Goal: Task Accomplishment & Management: Complete application form

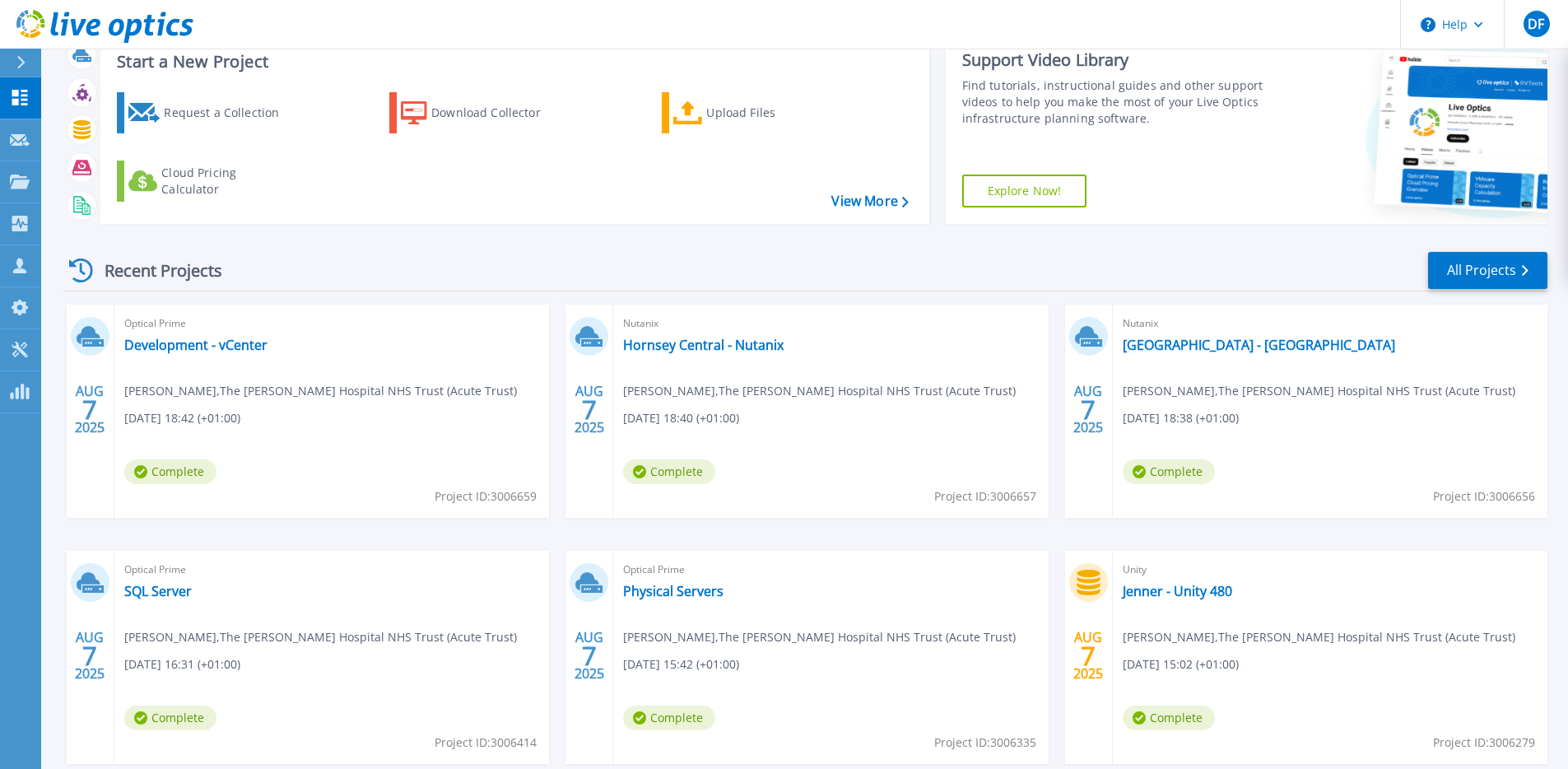
scroll to position [55, 0]
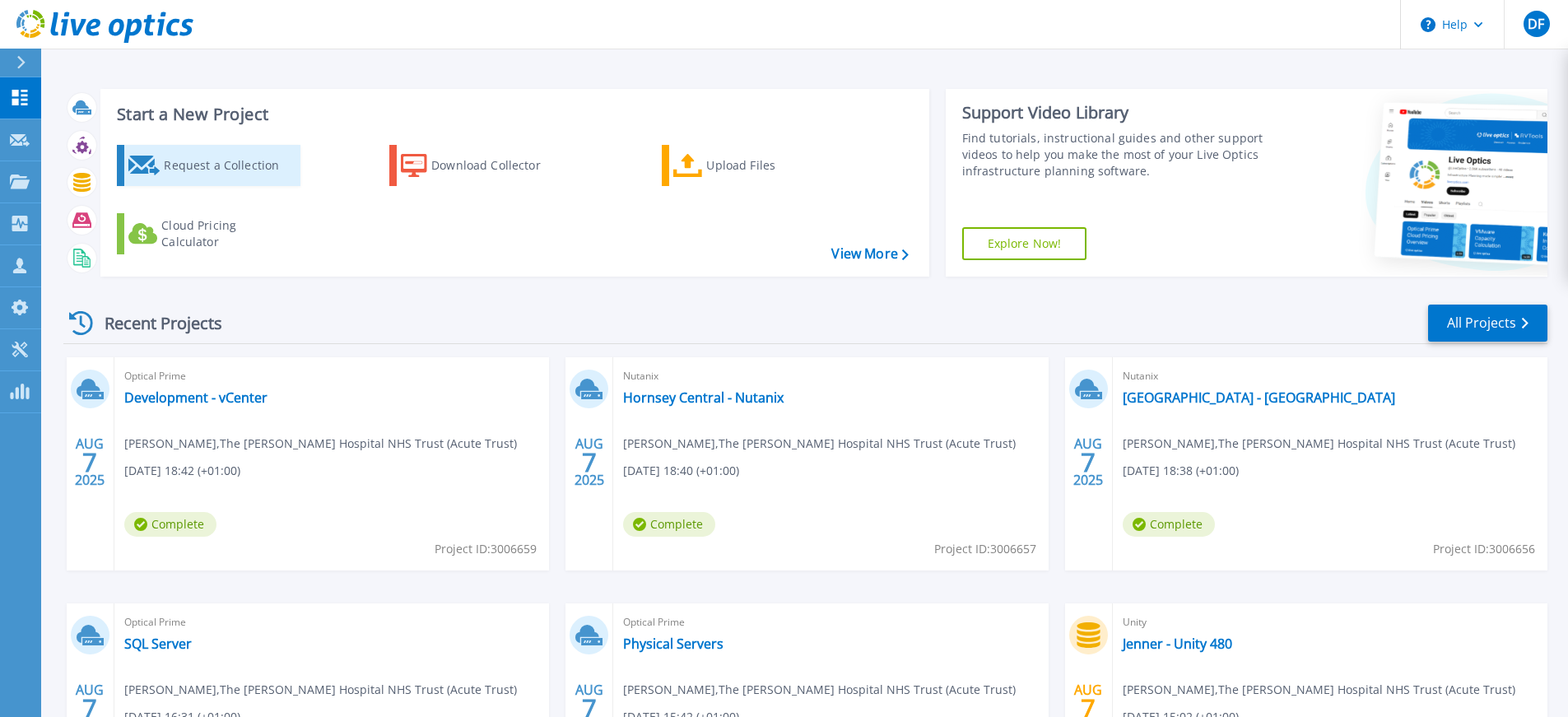
click at [164, 155] on div "Request a Collection" at bounding box center [229, 165] width 132 height 33
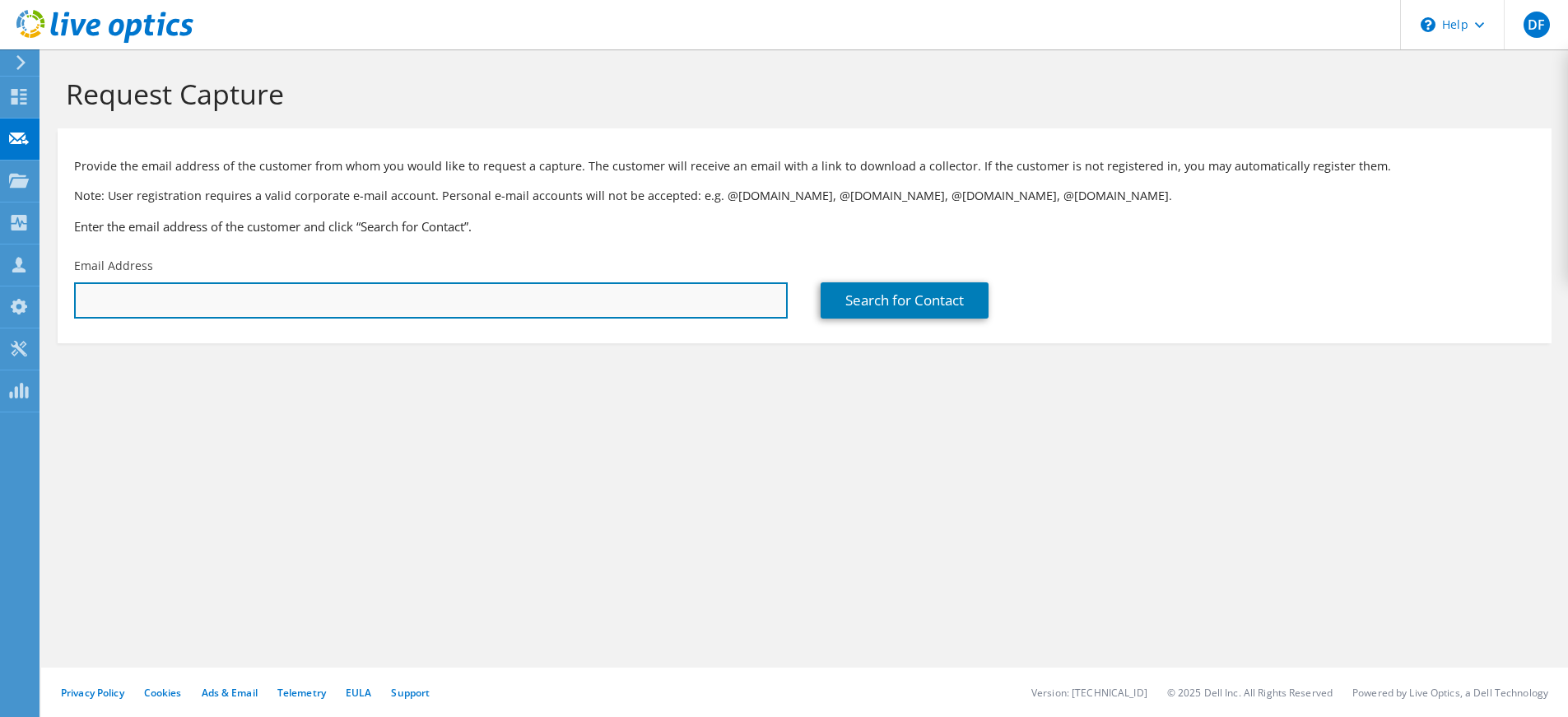
click at [371, 308] on input "text" at bounding box center [431, 301] width 714 height 36
click at [215, 297] on input "[PERSON_NAME][EMAIL_ADDRESS][PERSON_NAME][DOMAIN_NAME]" at bounding box center [431, 301] width 714 height 36
click at [215, 298] on input "[PERSON_NAME][EMAIL_ADDRESS][PERSON_NAME][DOMAIN_NAME]" at bounding box center [431, 301] width 714 height 36
click at [214, 299] on input "[PERSON_NAME][EMAIL_ADDRESS][PERSON_NAME][DOMAIN_NAME]" at bounding box center [431, 301] width 714 height 36
click at [414, 296] on input "[PERSON_NAME][EMAIL_ADDRESS][PERSON_NAME][DOMAIN_NAME]" at bounding box center [431, 301] width 714 height 36
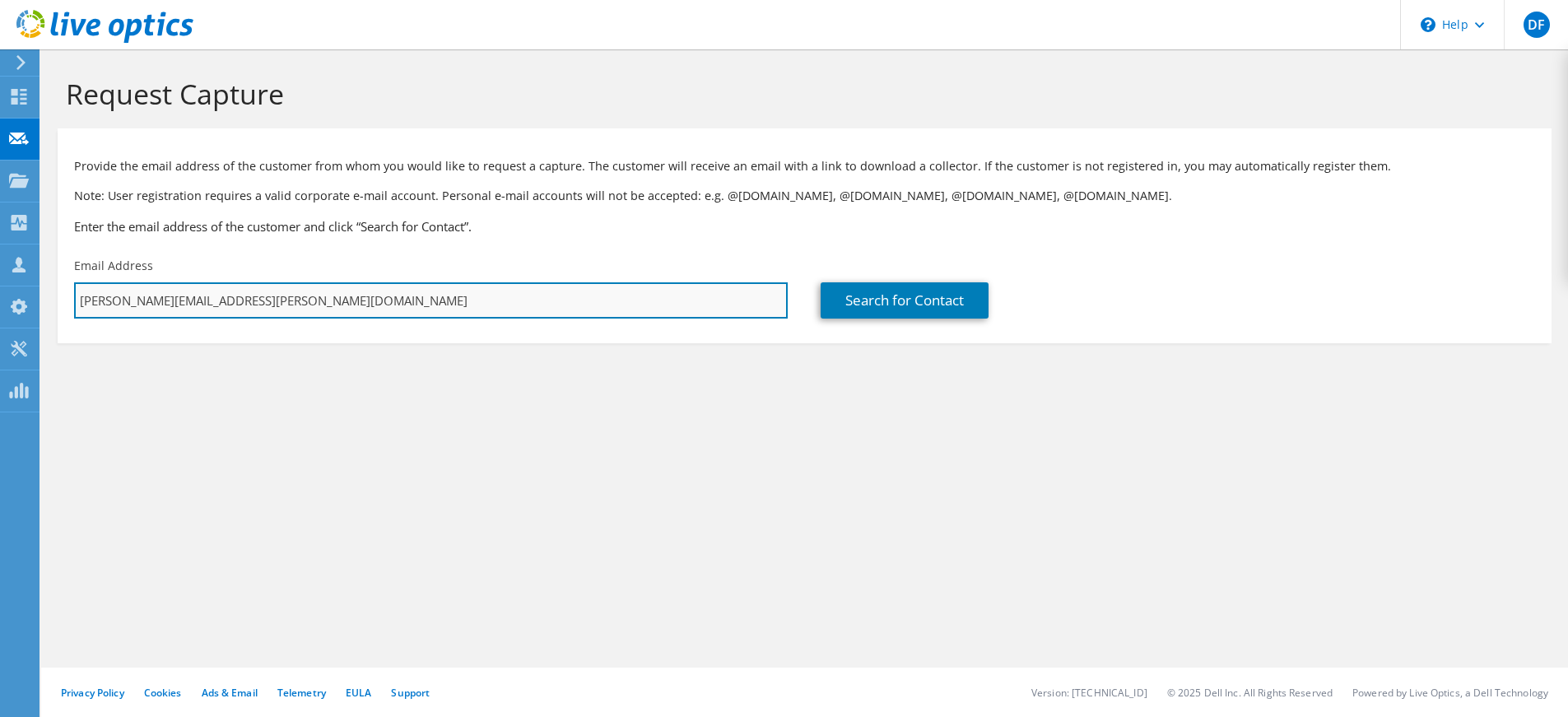
click at [414, 296] on input "[PERSON_NAME][EMAIL_ADDRESS][PERSON_NAME][DOMAIN_NAME]" at bounding box center [431, 301] width 714 height 36
paste input "[PERSON_NAME][EMAIL_ADDRESS][PERSON_NAME][DOMAIN_NAME]"
type input "[PERSON_NAME][EMAIL_ADDRESS][PERSON_NAME][DOMAIN_NAME]"
click at [514, 298] on input "[PERSON_NAME][EMAIL_ADDRESS][PERSON_NAME][DOMAIN_NAME]" at bounding box center [431, 301] width 714 height 36
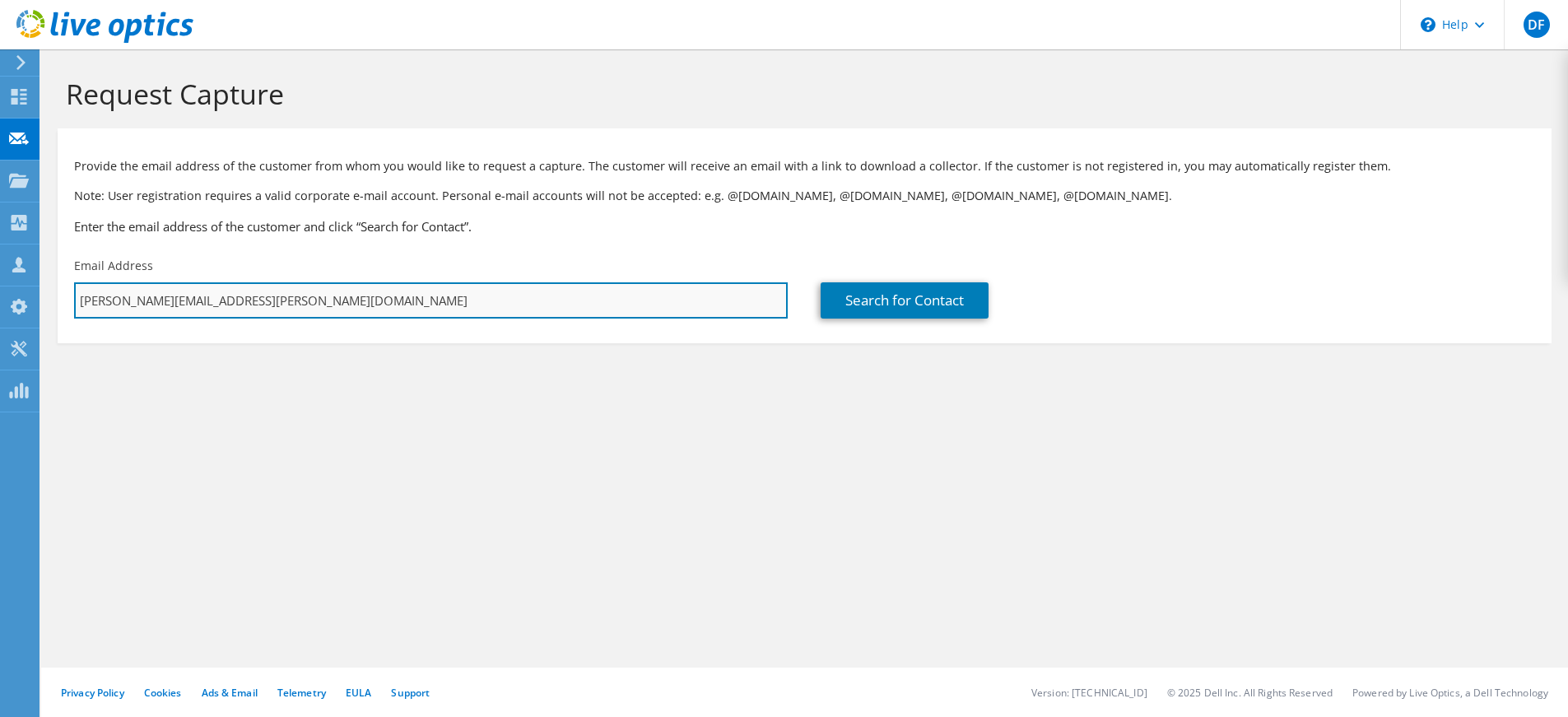
click at [514, 298] on input "[PERSON_NAME][EMAIL_ADDRESS][PERSON_NAME][DOMAIN_NAME]" at bounding box center [431, 301] width 714 height 36
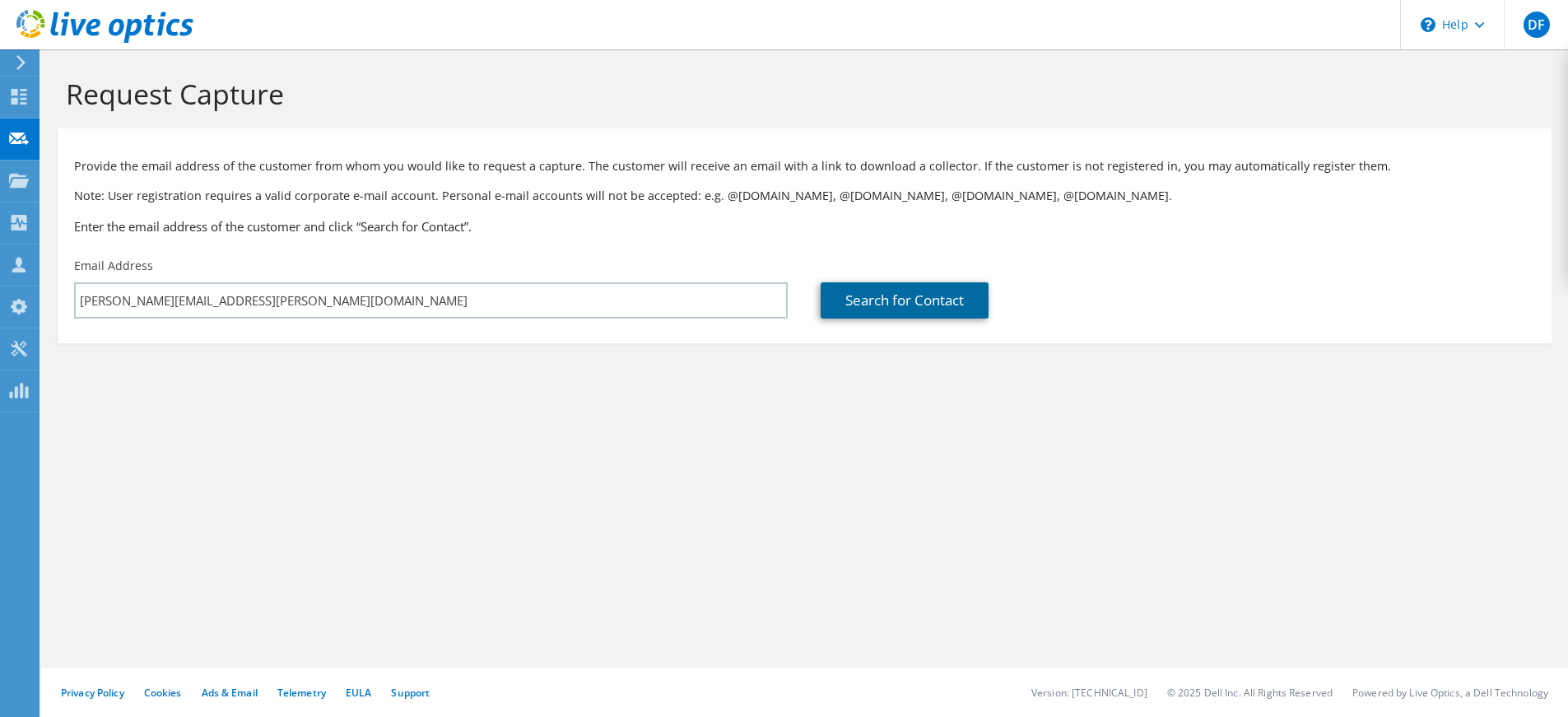
click at [953, 297] on link "Search for Contact" at bounding box center [904, 301] width 168 height 36
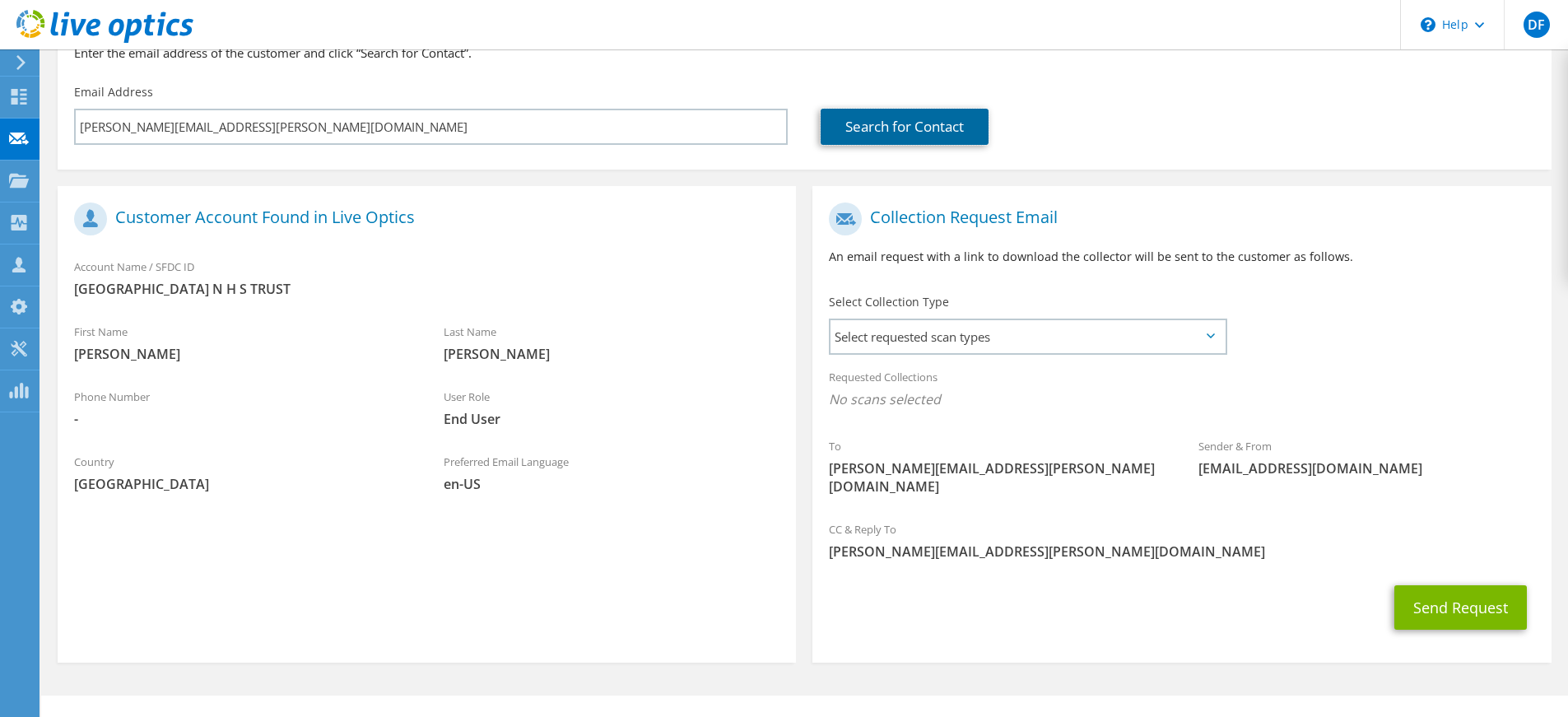
scroll to position [184, 0]
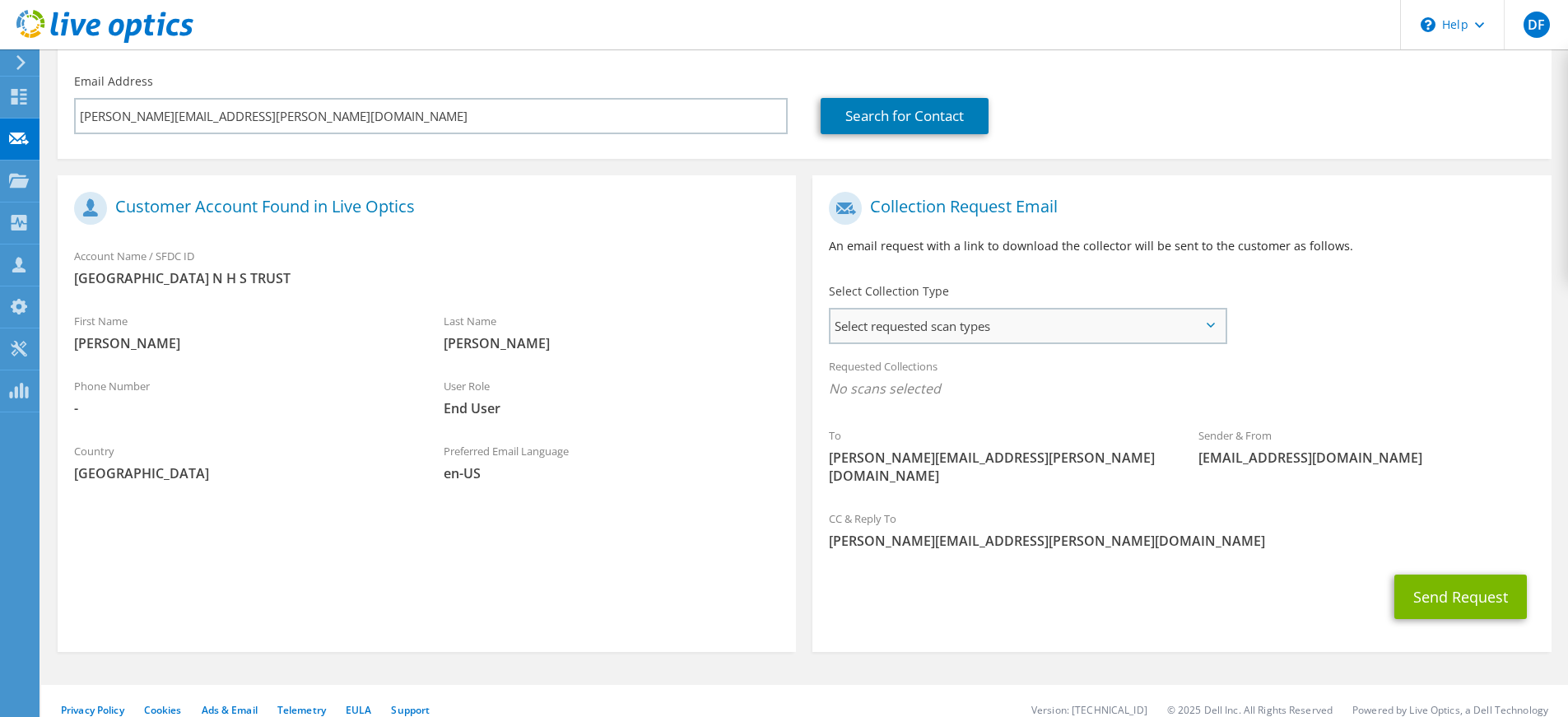
click at [863, 328] on span "Select requested scan types" at bounding box center [1027, 326] width 394 height 33
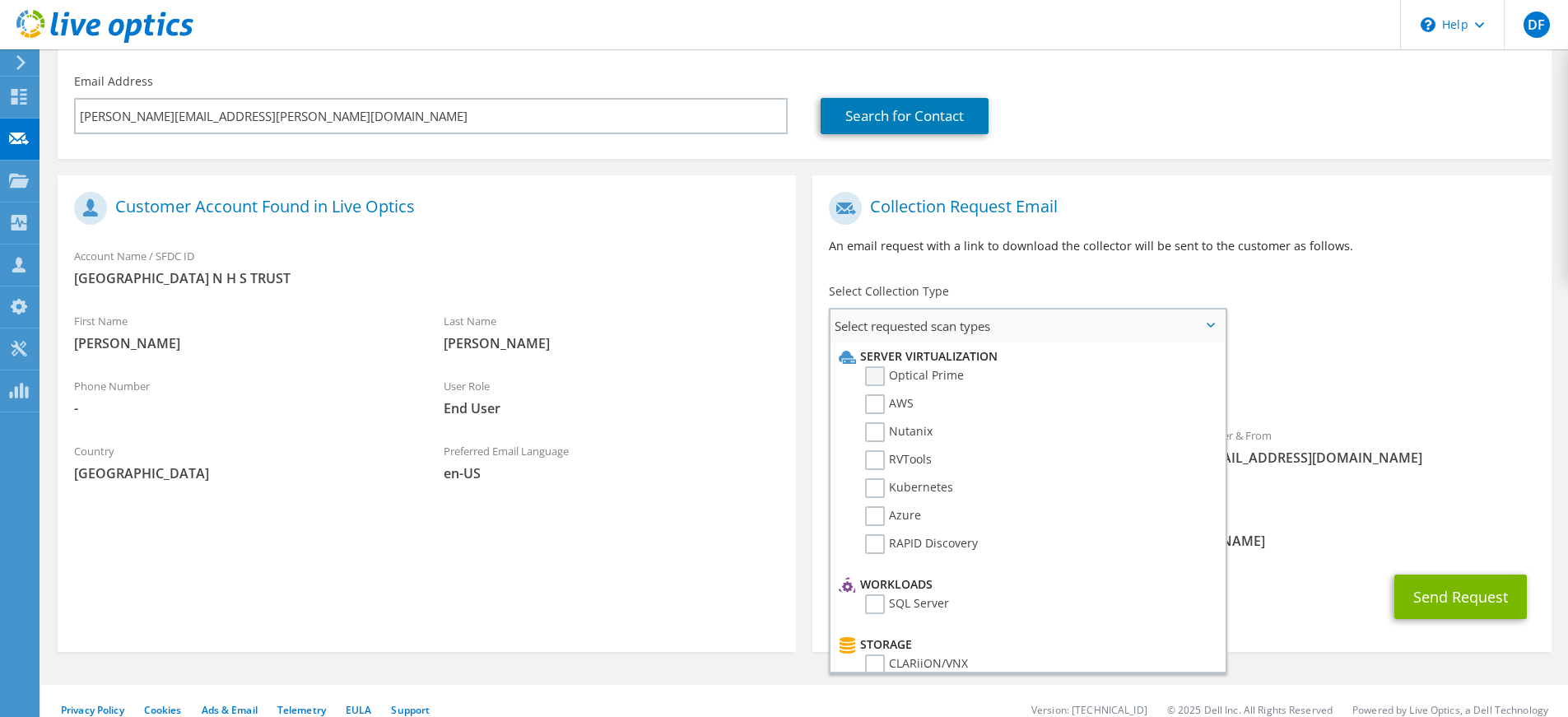
click at [872, 371] on label "Optical Prime" at bounding box center [915, 376] width 99 height 20
click at [0, 0] on input "Optical Prime" at bounding box center [0, 0] width 0 height 0
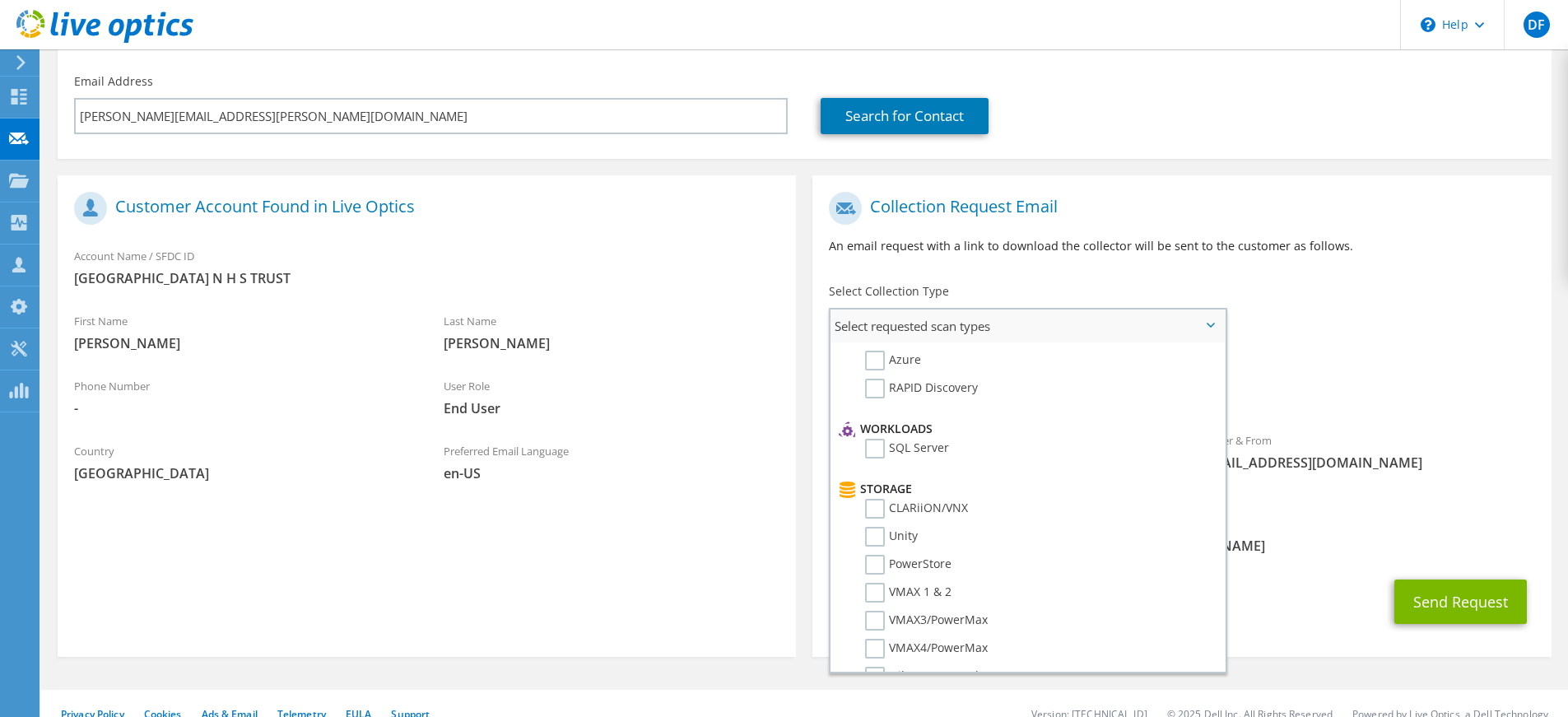
scroll to position [155, 0]
click at [880, 448] on label "SQL Server" at bounding box center [907, 449] width 84 height 20
click at [0, 0] on input "SQL Server" at bounding box center [0, 0] width 0 height 0
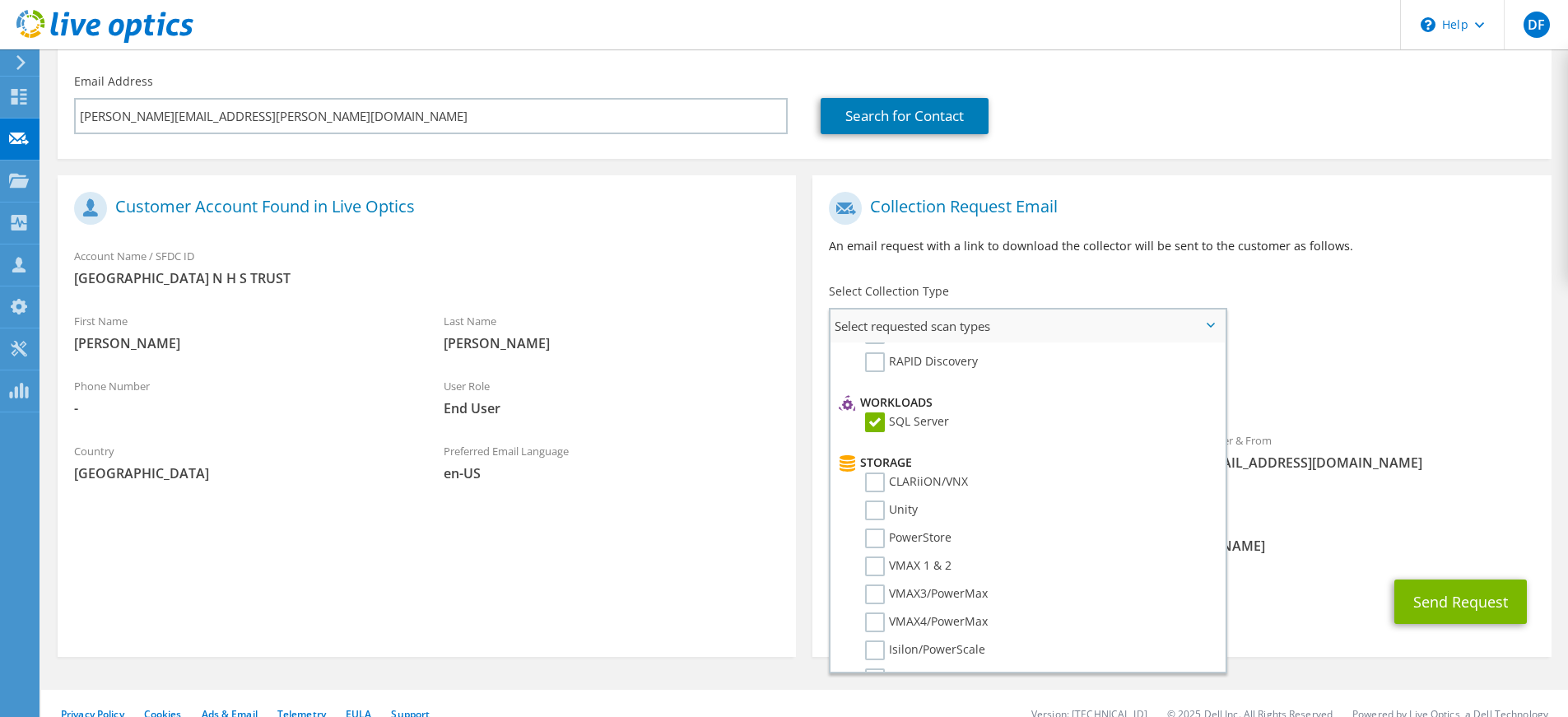
scroll to position [380, 0]
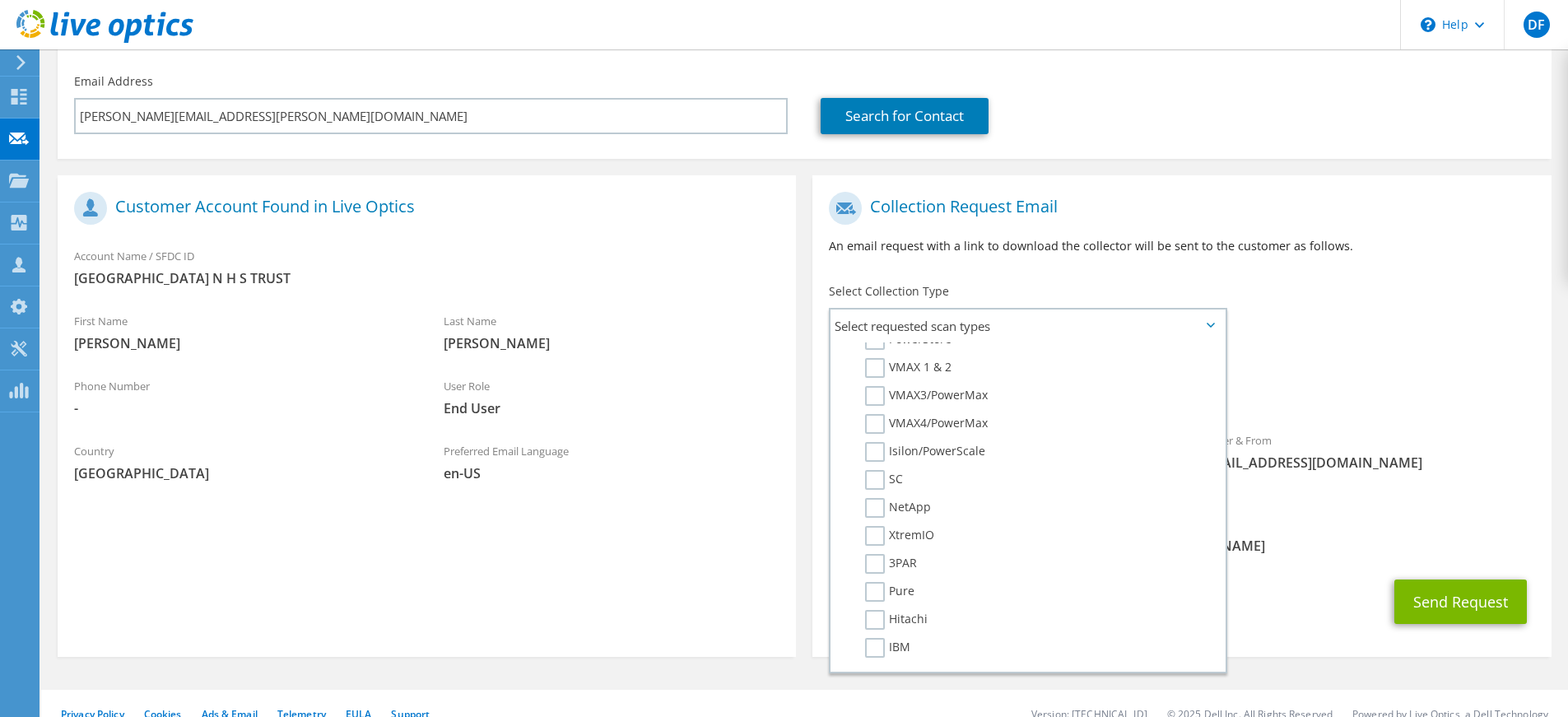
click at [490, 311] on div "Last Name [PERSON_NAME]" at bounding box center [612, 331] width 370 height 57
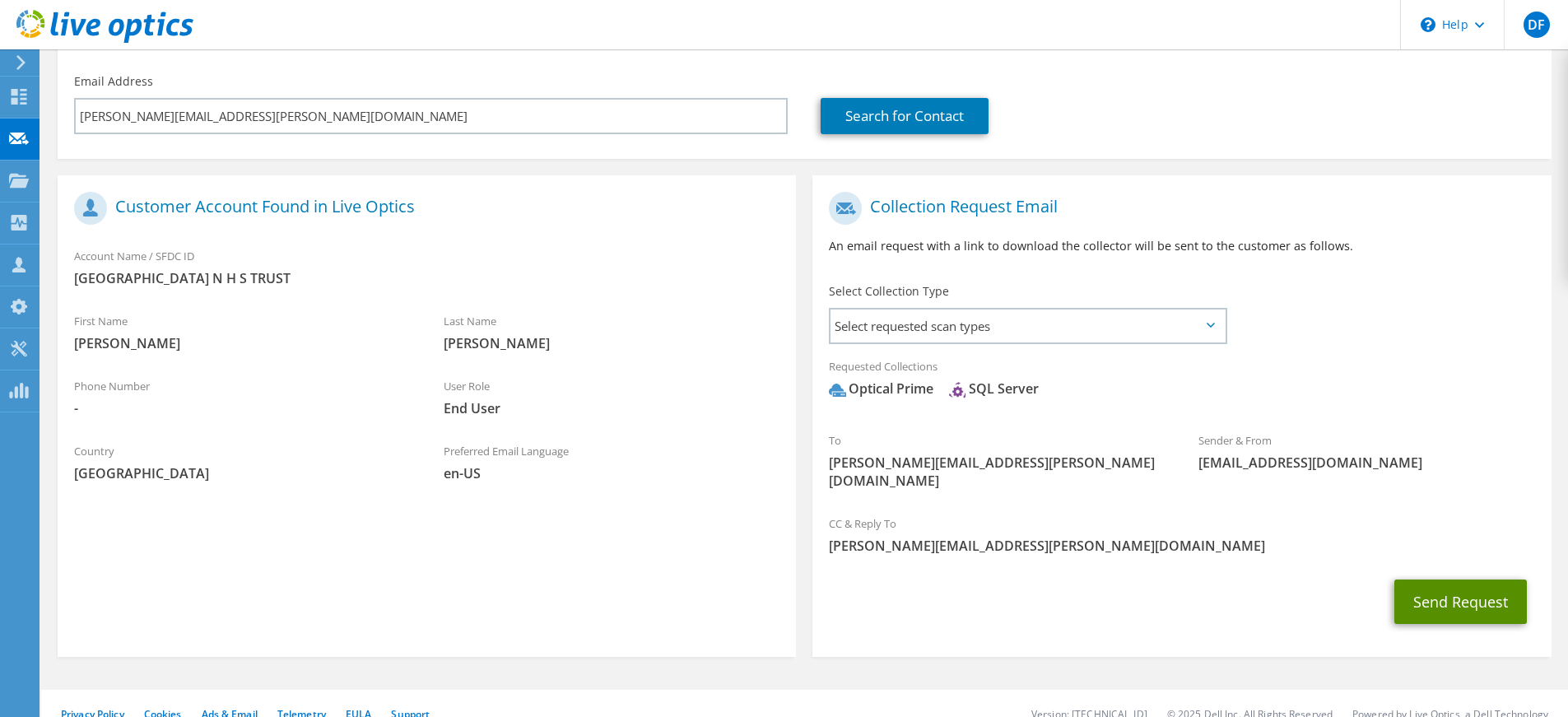
click at [1423, 583] on button "Send Request" at bounding box center [1460, 602] width 133 height 45
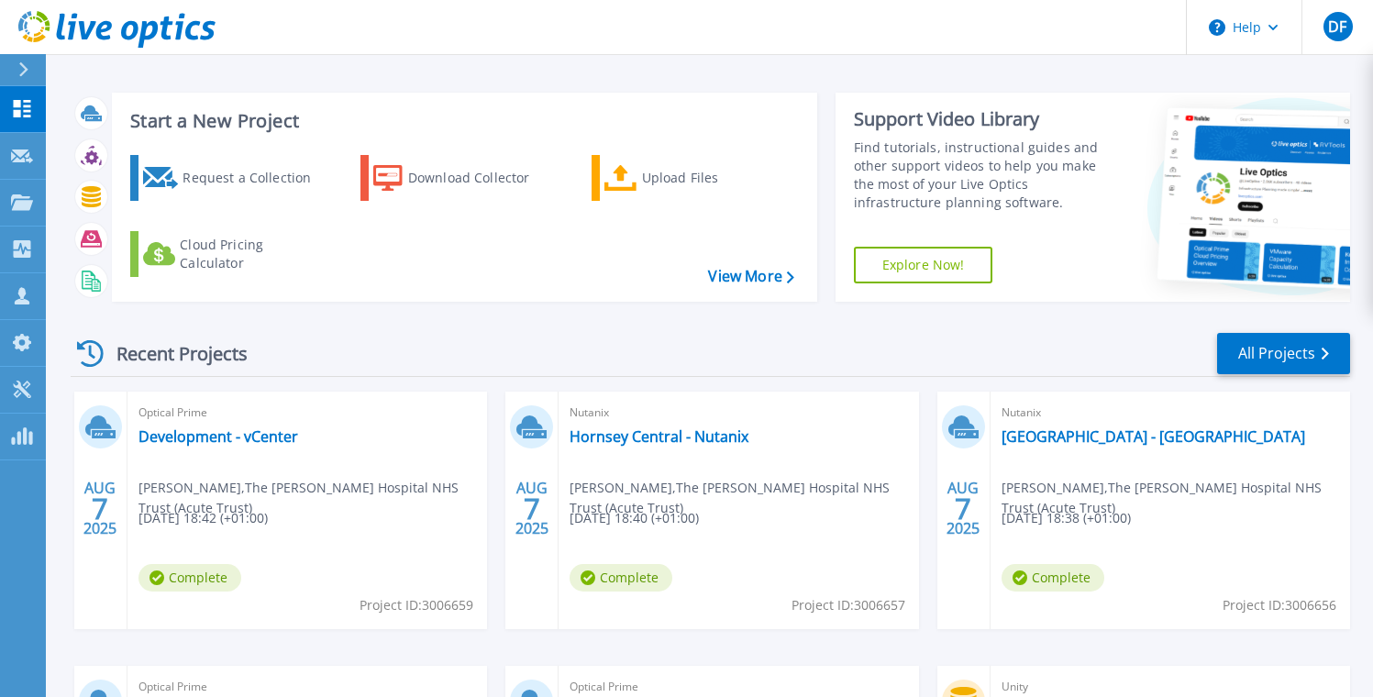
scroll to position [7, 0]
click at [216, 343] on div "Recent Projects" at bounding box center [172, 352] width 202 height 45
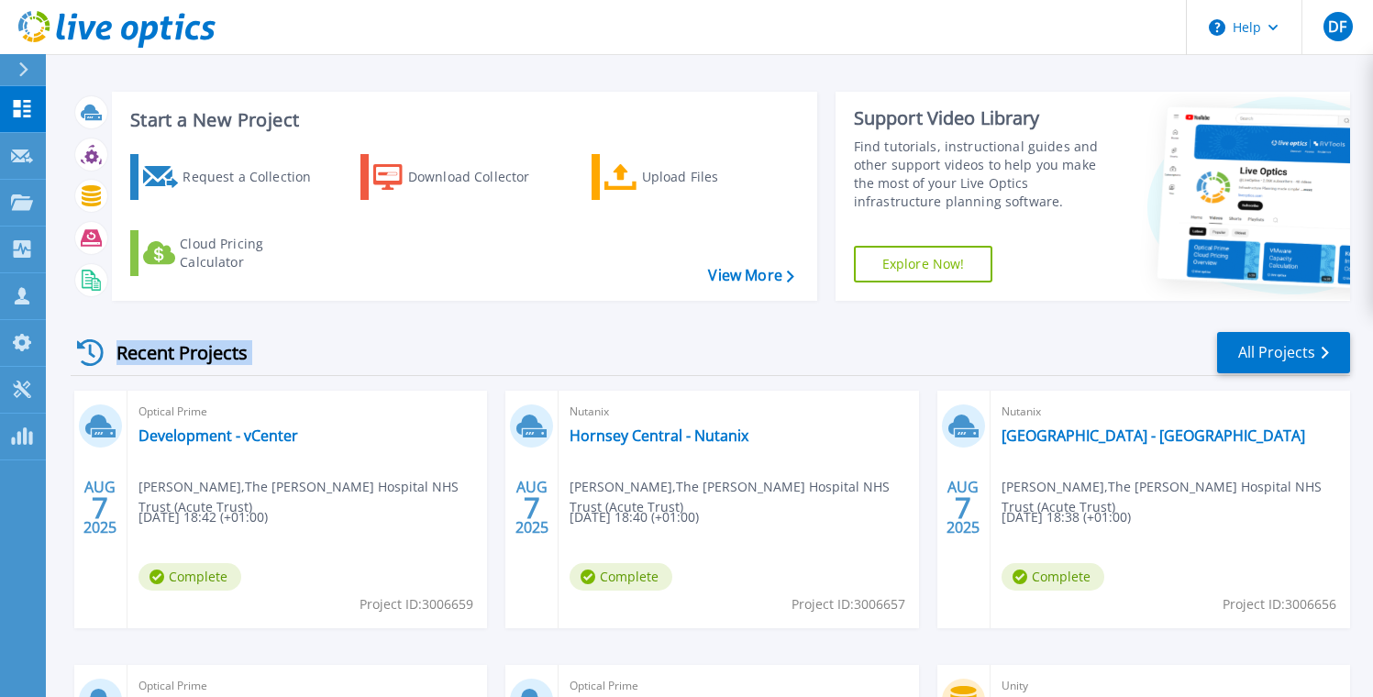
click at [216, 343] on div "Recent Projects" at bounding box center [172, 352] width 202 height 45
